Goal: Task Accomplishment & Management: Manage account settings

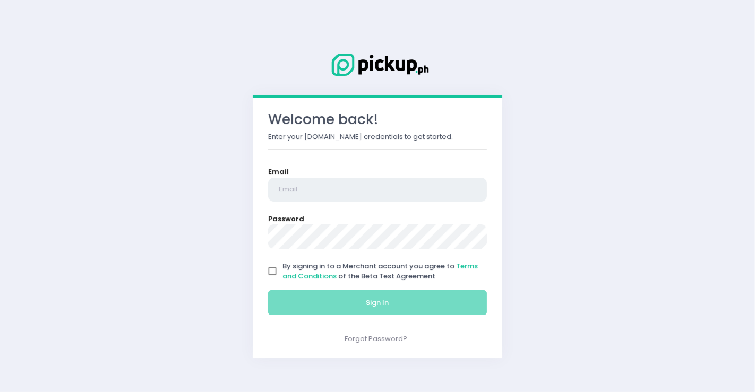
type input "pepawingsonline@gmail.com"
click at [272, 268] on input "By signing in to a Merchant account you agree to Terms and Conditions of the Be…" at bounding box center [272, 271] width 20 height 20
checkbox input "true"
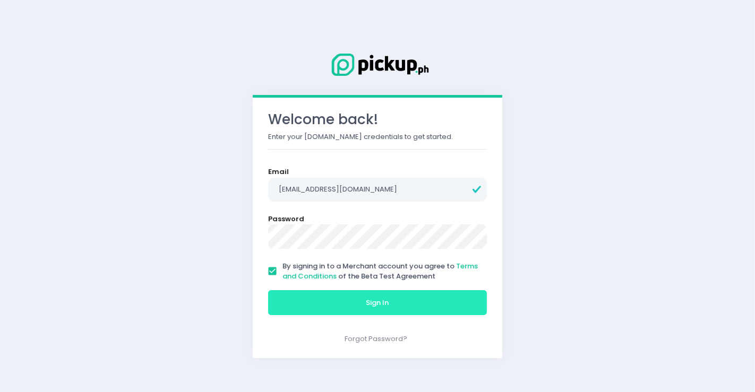
click at [309, 303] on button "Sign In" at bounding box center [377, 302] width 219 height 25
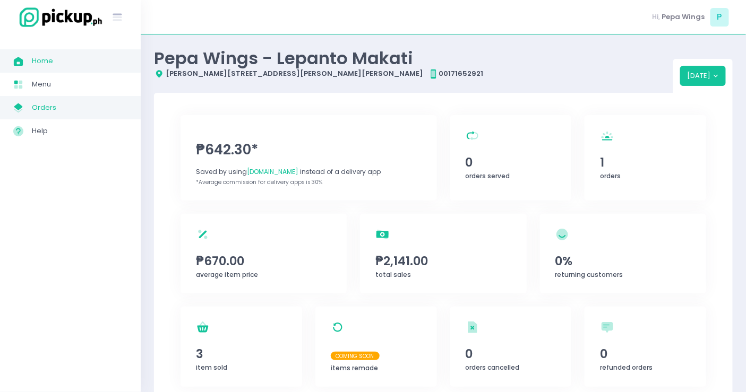
click at [65, 103] on span "Orders" at bounding box center [80, 108] width 96 height 14
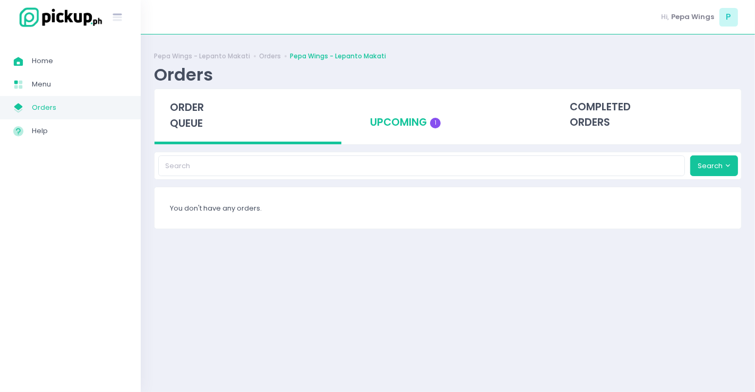
click at [429, 137] on div "upcoming 1" at bounding box center [448, 115] width 187 height 52
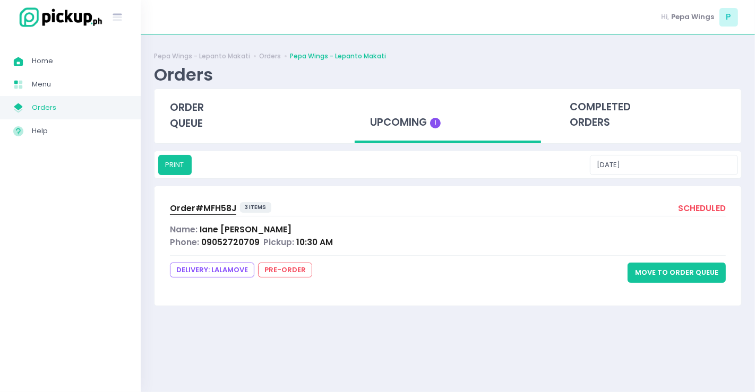
click at [664, 269] on button "Move to Order Queue" at bounding box center [676, 273] width 98 height 20
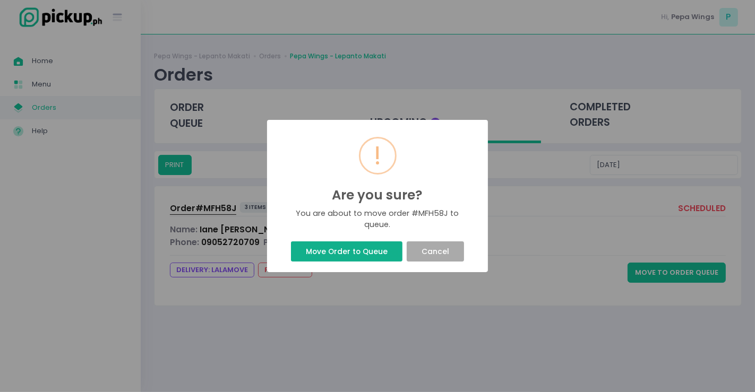
click at [351, 253] on button "Move Order to Queue" at bounding box center [346, 251] width 111 height 20
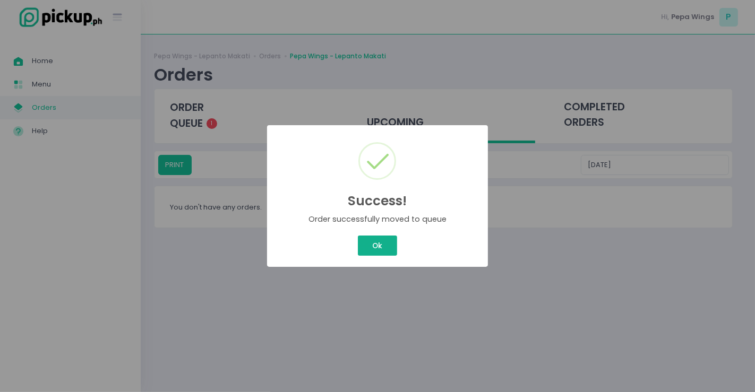
click at [364, 242] on button "Ok" at bounding box center [377, 246] width 39 height 20
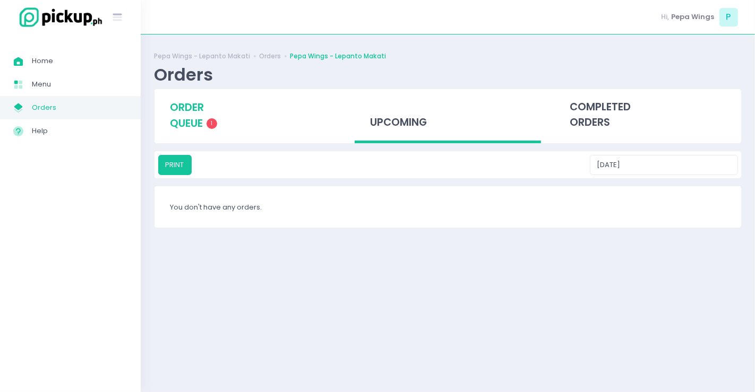
click at [171, 120] on span "order queue" at bounding box center [187, 115] width 34 height 30
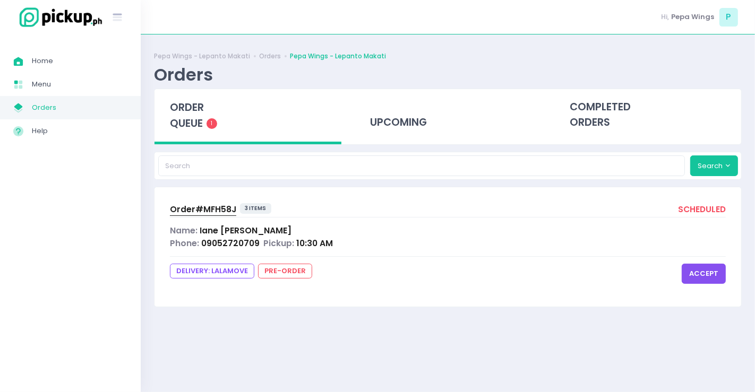
click at [701, 271] on button "accept" at bounding box center [703, 274] width 44 height 20
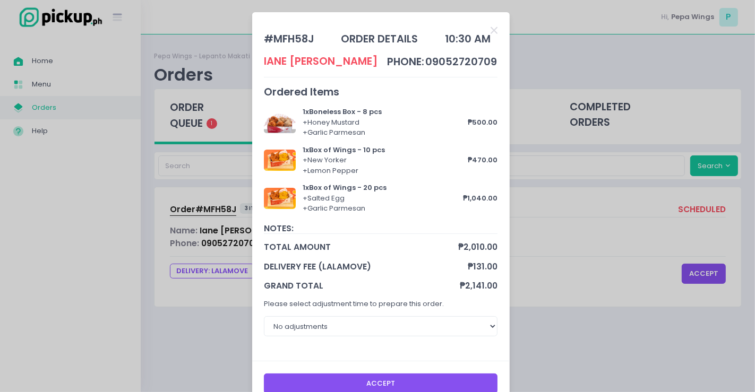
scroll to position [24, 0]
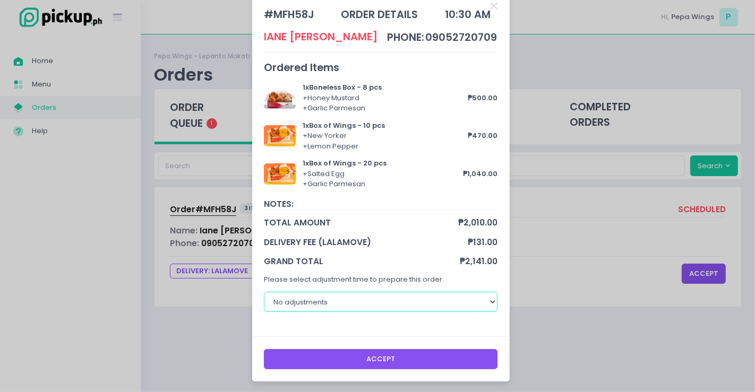
click at [447, 300] on select "No adjustments 30 minutes 40 minutes 50 minutes 60 minutes" at bounding box center [381, 302] width 234 height 20
click at [428, 306] on select "No adjustments 30 minutes 40 minutes 50 minutes 60 minutes" at bounding box center [381, 302] width 234 height 20
select select "30"
click at [264, 292] on select "No adjustments 30 minutes 40 minutes 50 minutes 60 minutes" at bounding box center [381, 302] width 234 height 20
click at [402, 360] on button "Accept" at bounding box center [381, 359] width 234 height 20
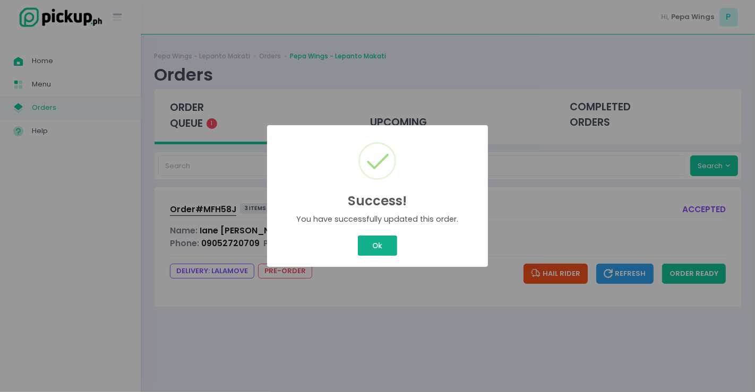
click at [386, 244] on button "Ok" at bounding box center [377, 246] width 39 height 20
